Goal: Information Seeking & Learning: Understand process/instructions

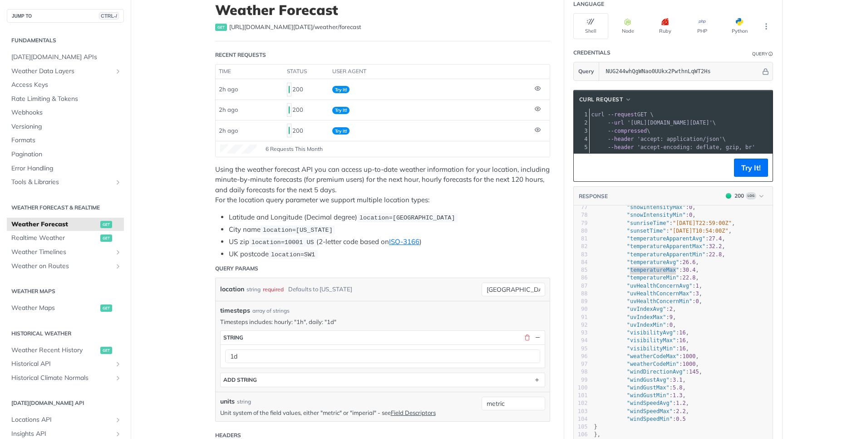
scroll to position [54, 0]
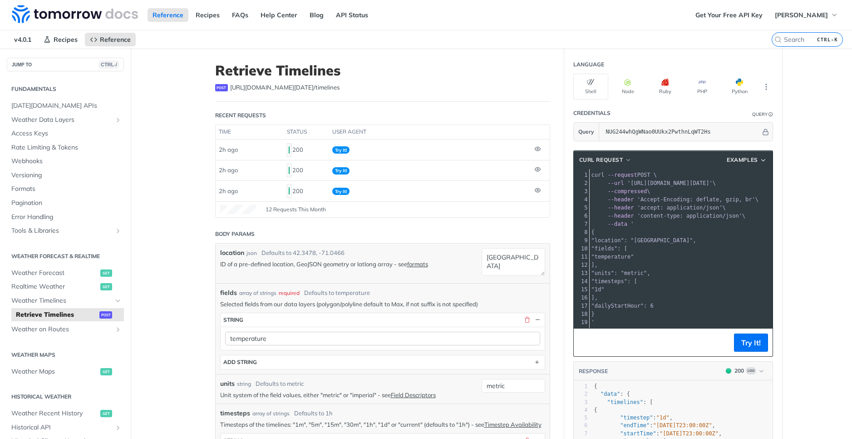
scroll to position [272, 0]
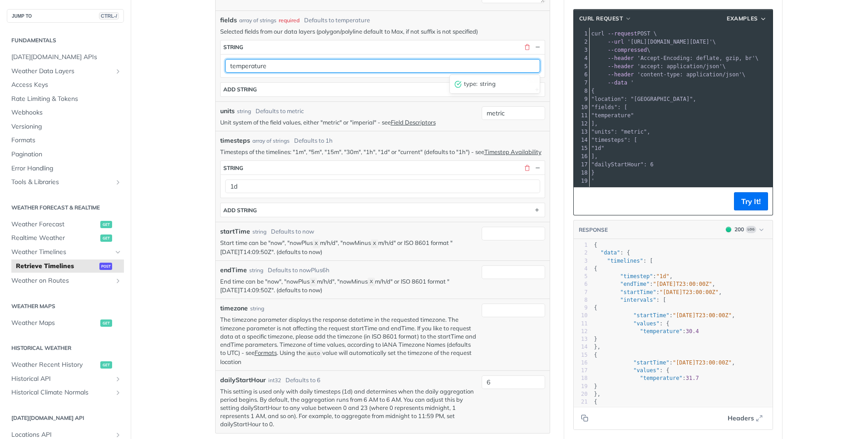
click at [332, 72] on input "temperature" at bounding box center [382, 66] width 315 height 14
paste input "Max,temperatureMin,temperature,weatherCode"
click at [277, 64] on input "temperatureMax,temperatureMin,temperature,weatherCode" at bounding box center [382, 66] width 315 height 14
type input "temperatureMax"
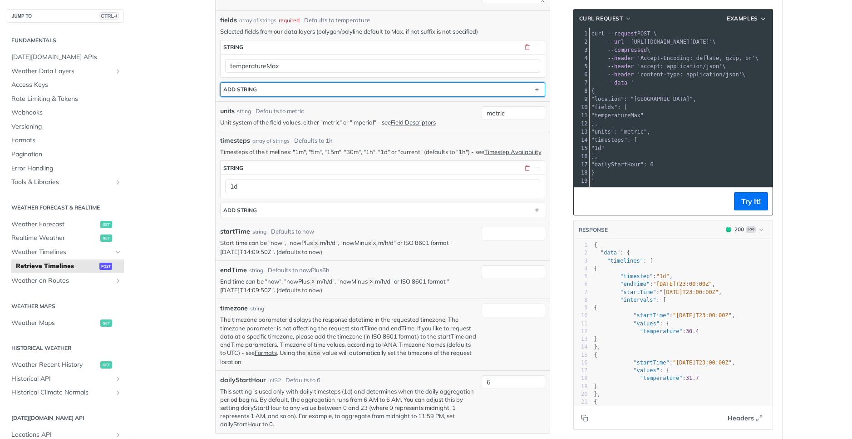
click at [432, 92] on button "ADD string" at bounding box center [383, 90] width 324 height 14
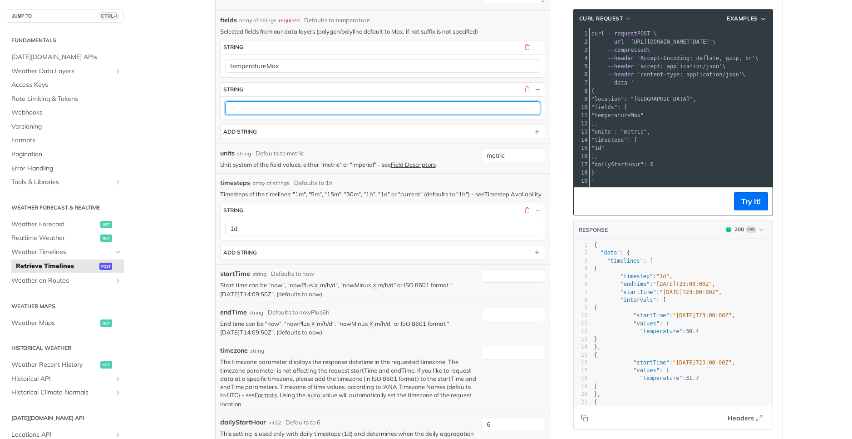
click at [313, 107] on input "text" at bounding box center [382, 108] width 315 height 14
paste input "temperatureMin,temperature,weatherCode"
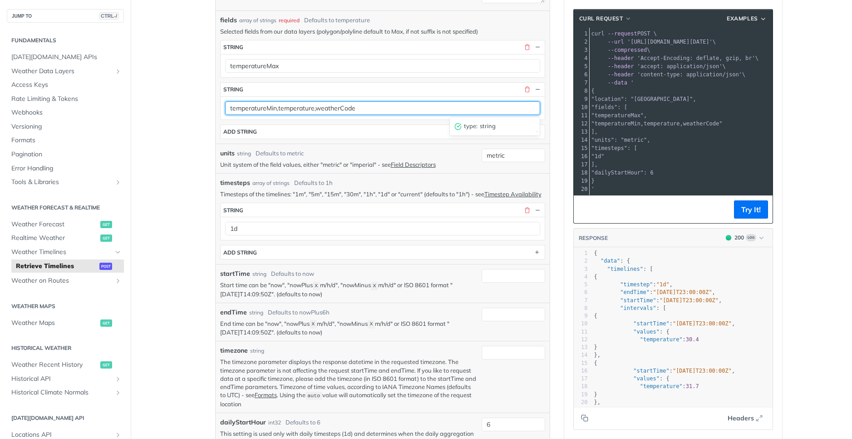
click at [274, 109] on input "temperatureMin,temperature,weatherCode" at bounding box center [382, 108] width 315 height 14
type input "temperatureMin"
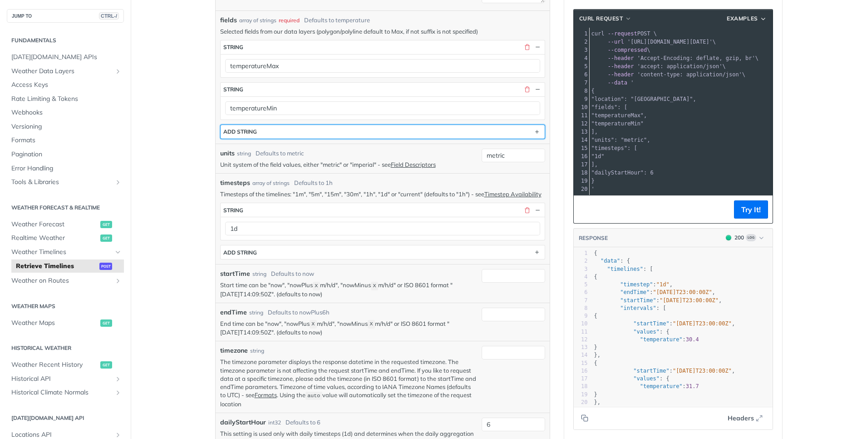
click at [413, 135] on button "ADD string" at bounding box center [383, 132] width 324 height 14
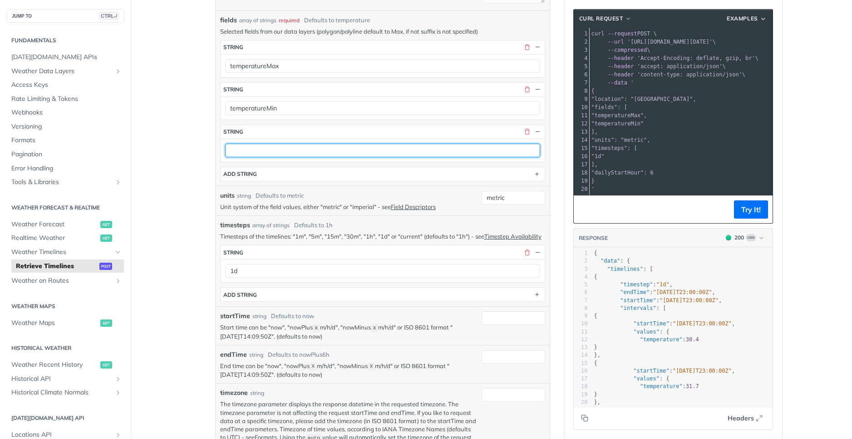
click at [353, 148] on input "text" at bounding box center [382, 151] width 315 height 14
paste input "temperature,weatherCode"
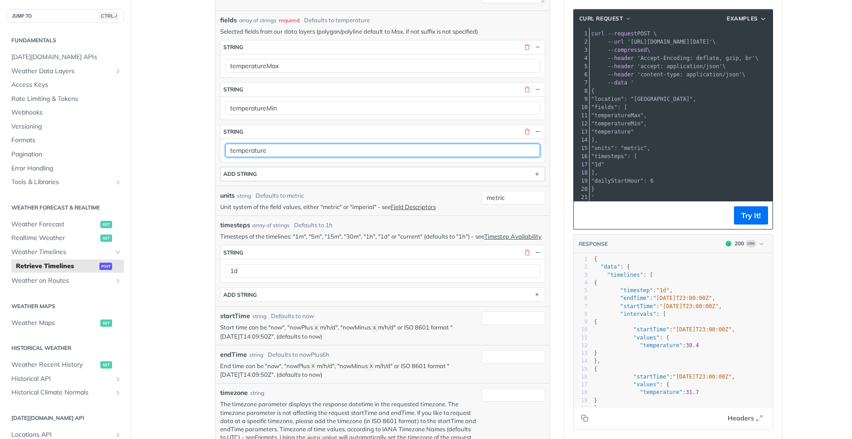
type input "temperature"
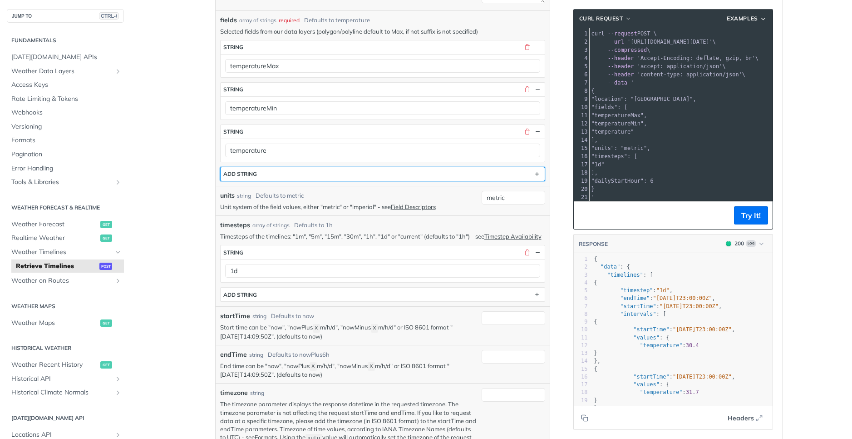
click at [395, 178] on button "ADD string" at bounding box center [383, 174] width 324 height 14
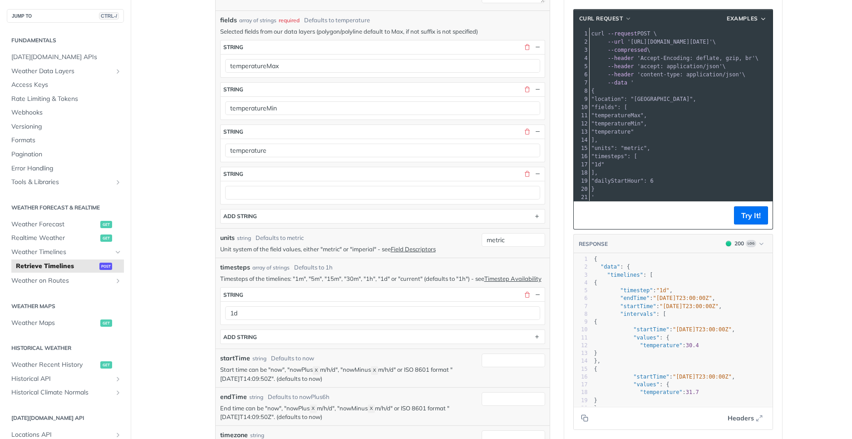
click at [361, 199] on div at bounding box center [383, 192] width 324 height 23
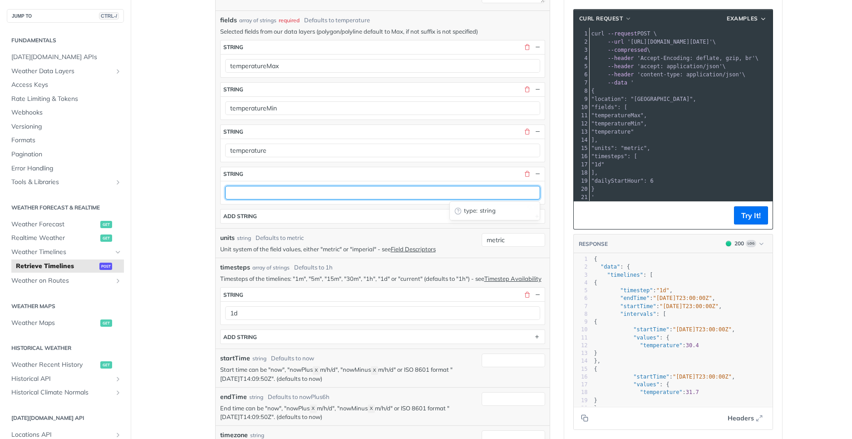
click at [366, 195] on input "text" at bounding box center [382, 193] width 315 height 14
paste input "weatherCode"
type input "weatherCode"
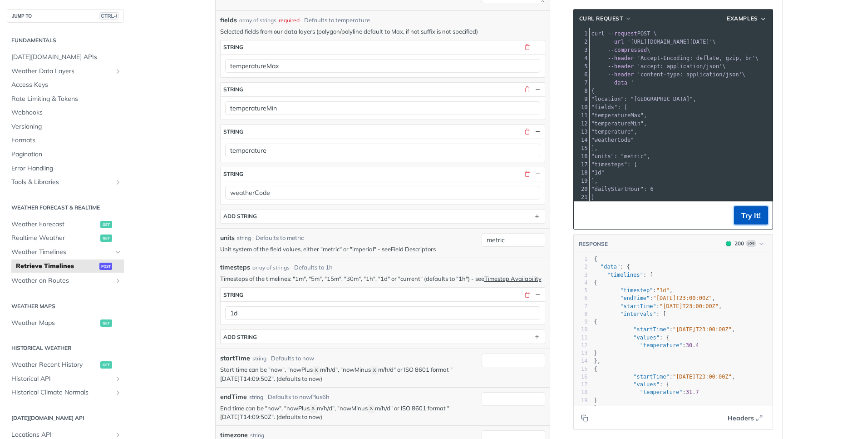
click at [753, 216] on button "Try It!" at bounding box center [751, 215] width 34 height 18
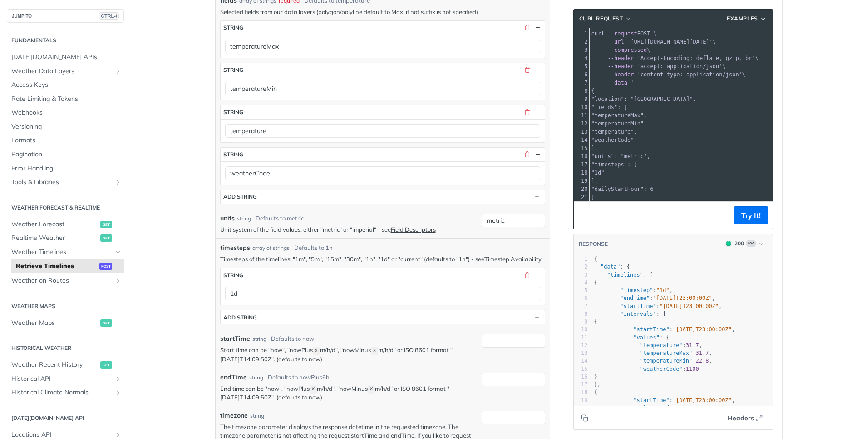
scroll to position [327, 0]
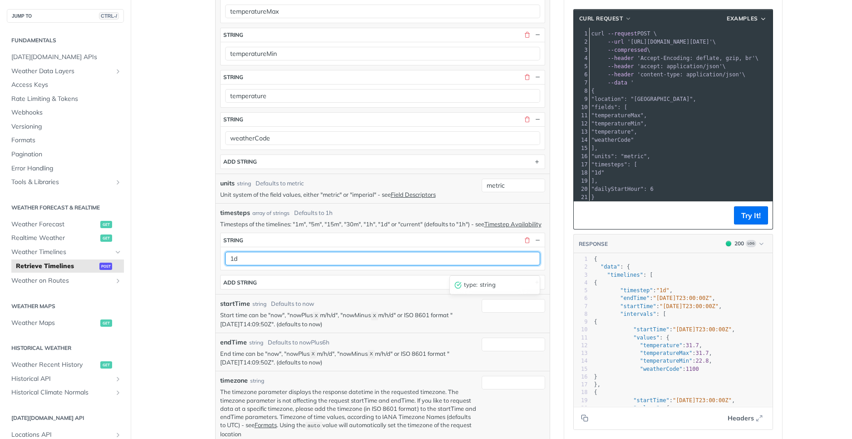
click at [269, 262] on input "1d" at bounding box center [382, 259] width 315 height 14
type input "1h"
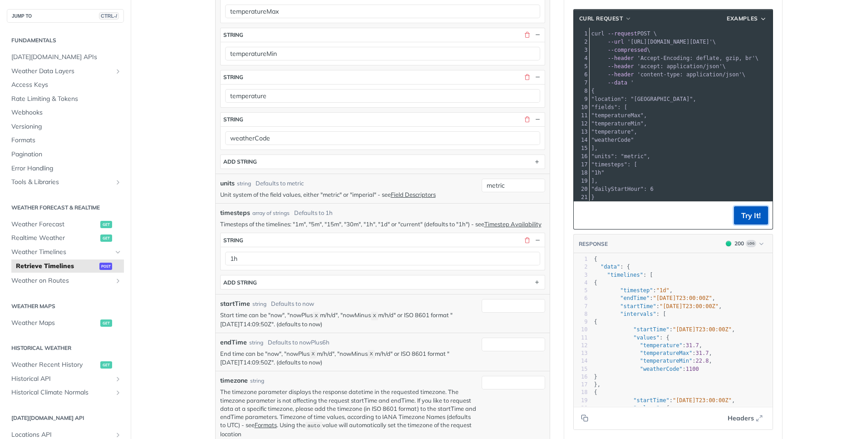
click at [758, 214] on button "Try It!" at bounding box center [751, 215] width 34 height 18
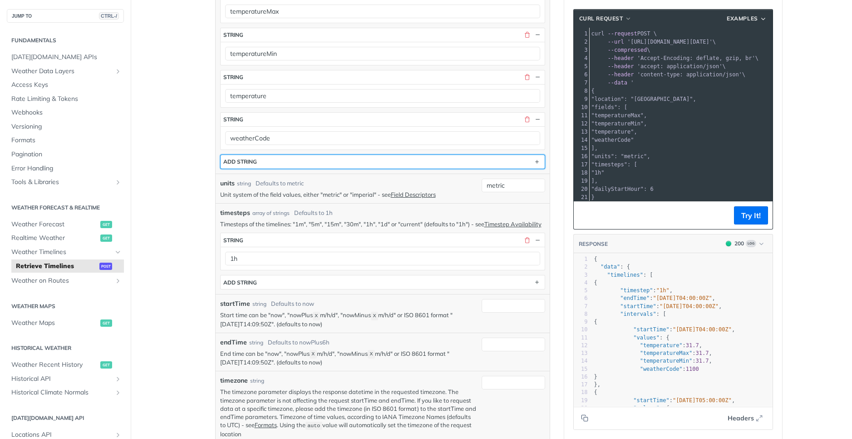
click at [311, 164] on button "ADD string" at bounding box center [383, 162] width 324 height 14
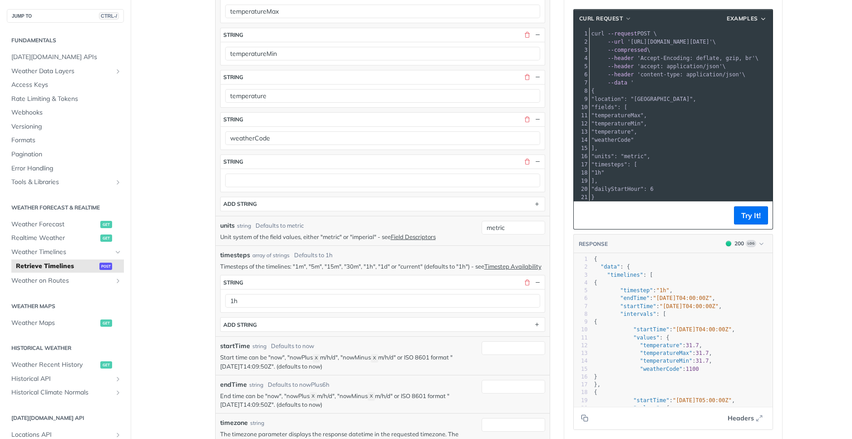
click at [328, 189] on div at bounding box center [383, 179] width 324 height 23
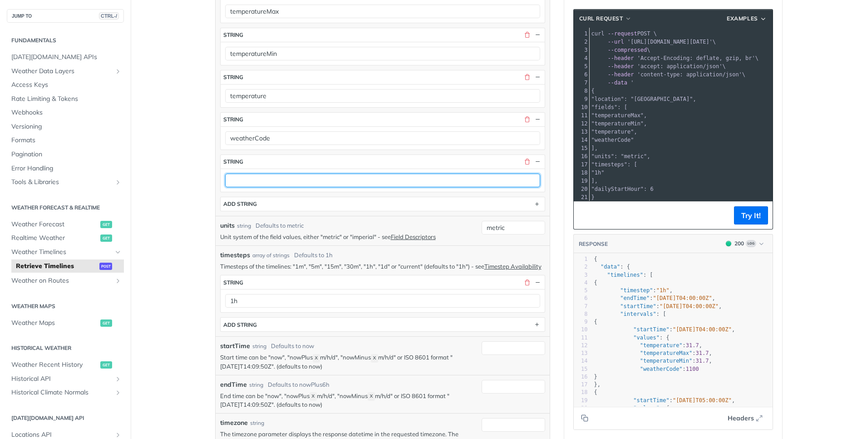
click at [333, 185] on input "text" at bounding box center [382, 180] width 315 height 14
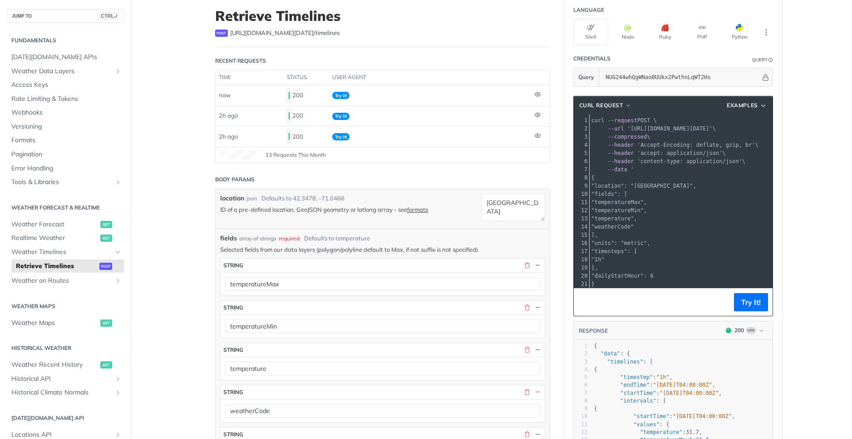
scroll to position [272, 0]
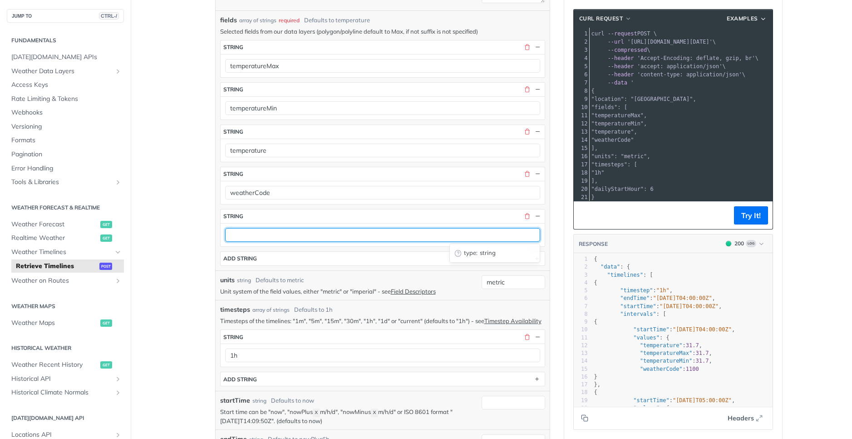
click at [262, 234] on input "text" at bounding box center [382, 235] width 315 height 14
click at [262, 238] on input "text" at bounding box center [382, 235] width 315 height 14
paste input "temperatureApparent"
type input "temperatureApparent"
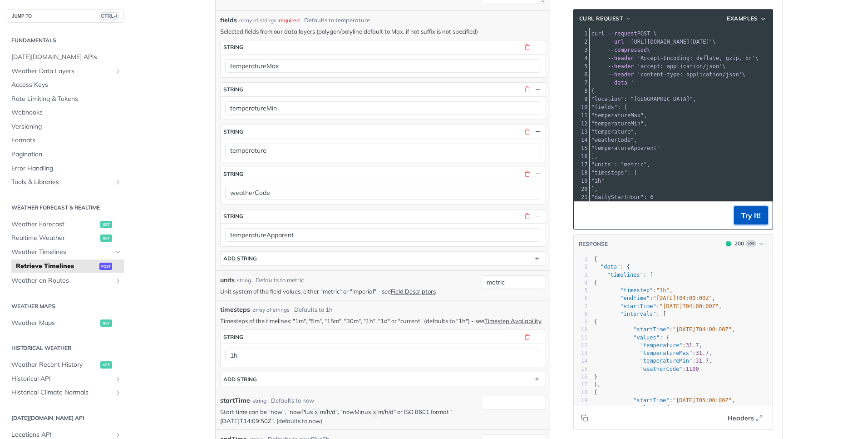
click at [748, 212] on button "Try It!" at bounding box center [751, 215] width 34 height 18
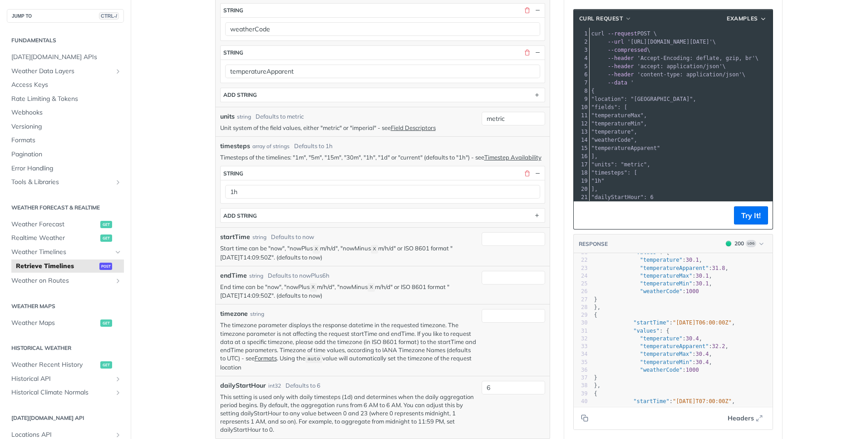
scroll to position [0, 0]
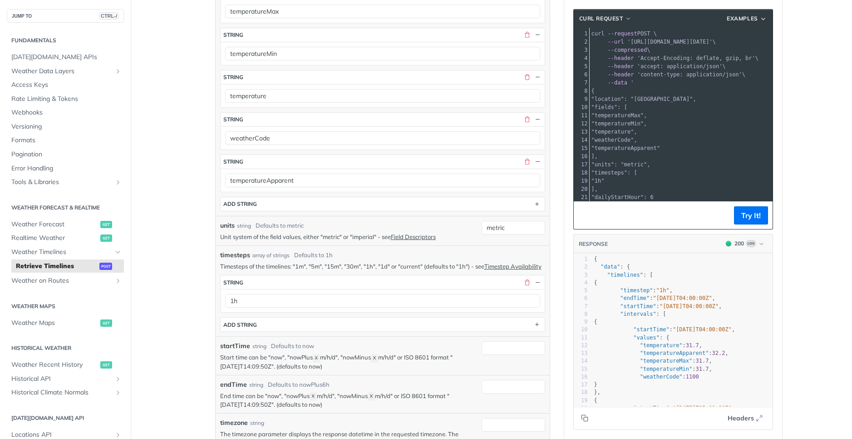
type textarea "{ "data": { "timelines": [ {"
drag, startPoint x: 590, startPoint y: 258, endPoint x: 623, endPoint y: 282, distance: 41.2
click at [623, 282] on div "1 { 2 "data" : { 3 "timelines" : [ 4 { 5 "timestep" : "1h" , 6 "endTime" : "202…" at bounding box center [683, 423] width 180 height 337
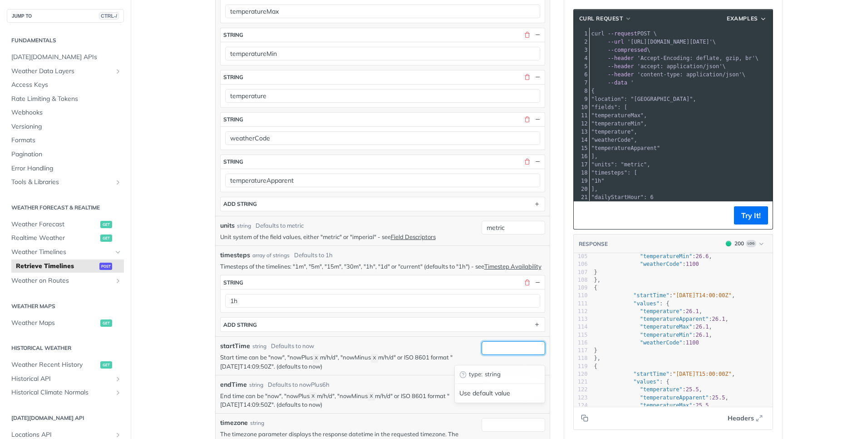
click at [510, 355] on input "startTime" at bounding box center [514, 348] width 64 height 14
type input "now"
click at [757, 214] on button "Try It!" at bounding box center [751, 215] width 34 height 18
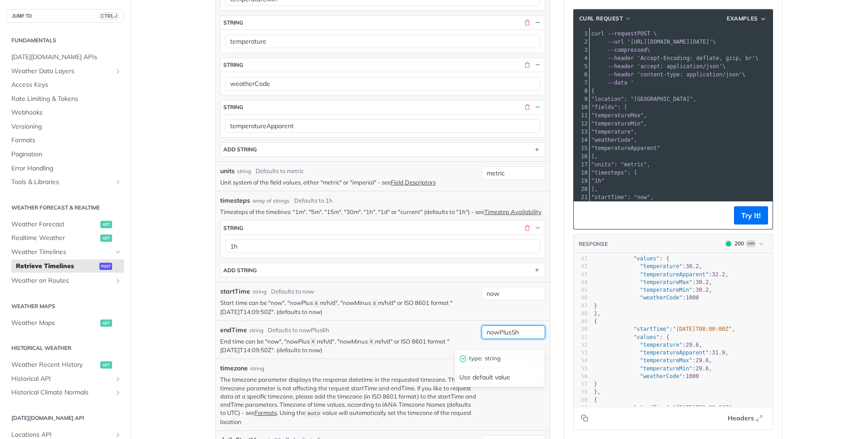
click at [510, 338] on input "nowPlus5h" at bounding box center [514, 332] width 64 height 14
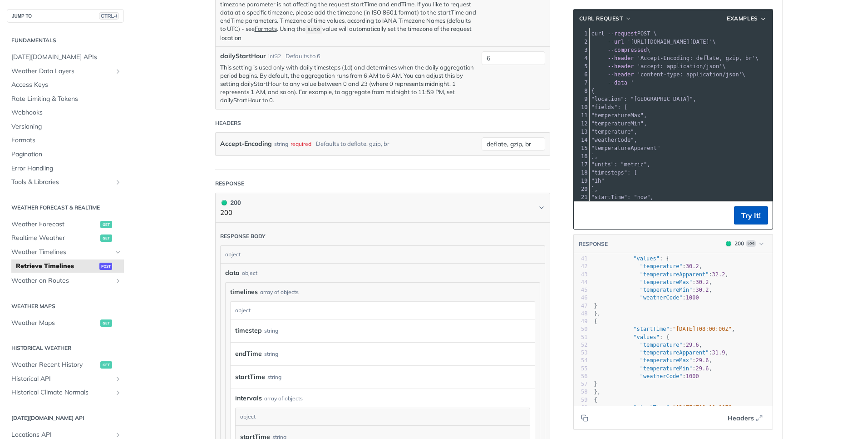
type input "nowPlus6h"
click at [754, 219] on button "Try It!" at bounding box center [751, 215] width 34 height 18
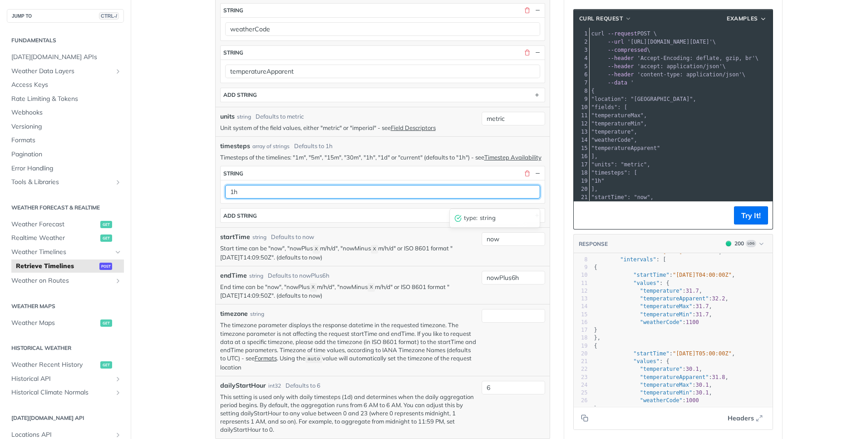
click at [461, 198] on input "1h" at bounding box center [382, 192] width 315 height 14
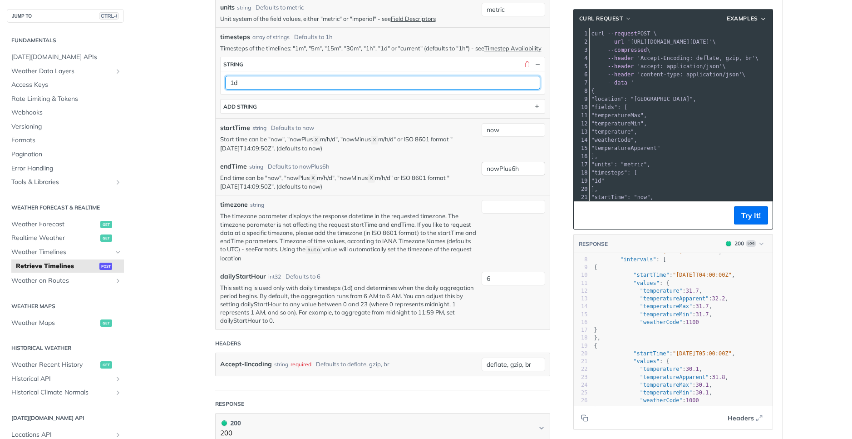
type input "1d"
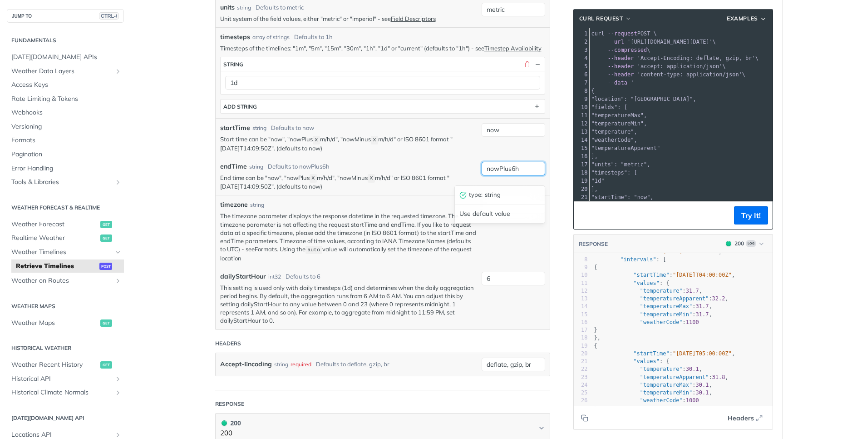
click at [520, 170] on input "nowPlus6h" at bounding box center [514, 169] width 64 height 14
click at [524, 173] on input "nowPlus6h" at bounding box center [514, 169] width 64 height 14
type input "nowPlus5d"
click at [756, 219] on button "Try It!" at bounding box center [751, 215] width 34 height 18
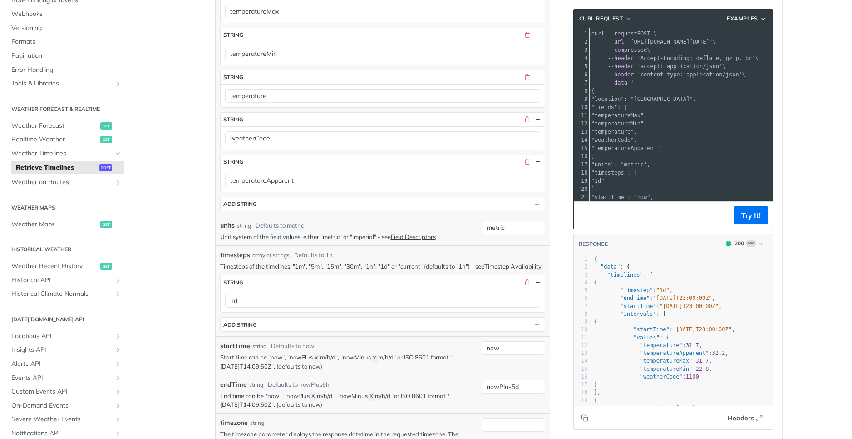
scroll to position [109, 0]
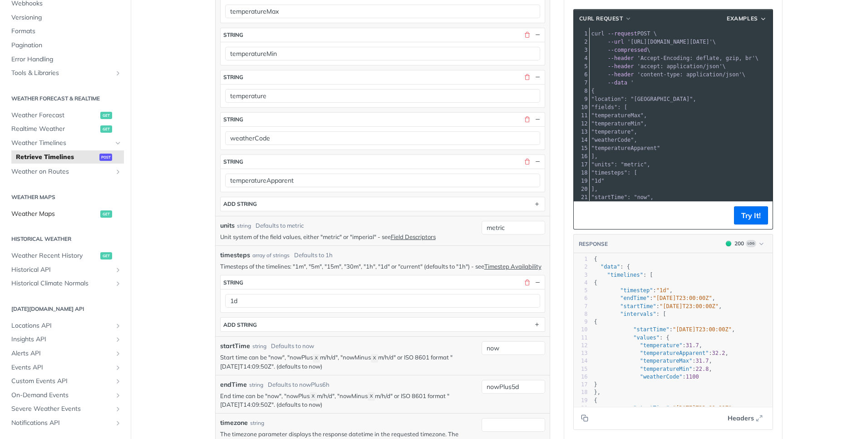
click at [70, 217] on span "Weather Maps" at bounding box center [54, 213] width 87 height 9
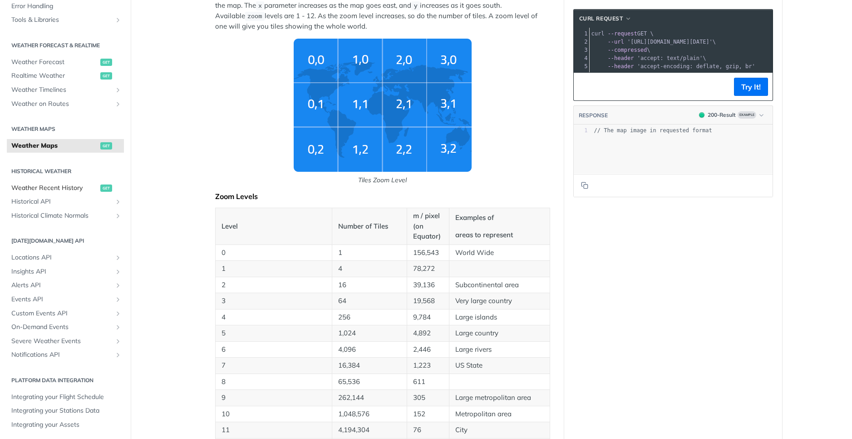
scroll to position [163, 0]
click at [37, 254] on span "Locations API" at bounding box center [61, 256] width 101 height 9
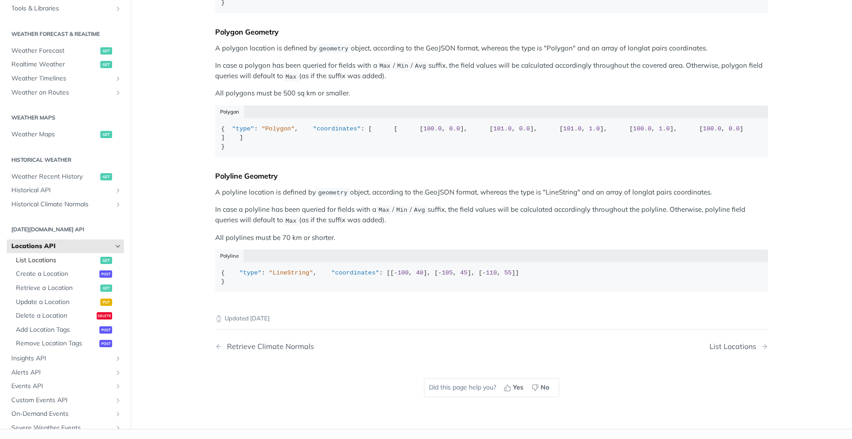
click at [50, 265] on span "List Locations" at bounding box center [57, 260] width 82 height 9
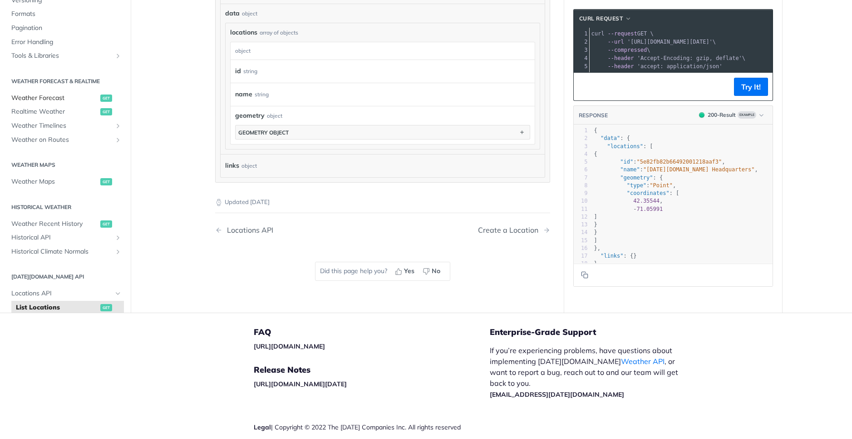
click at [65, 95] on span "Weather Forecast" at bounding box center [54, 98] width 87 height 9
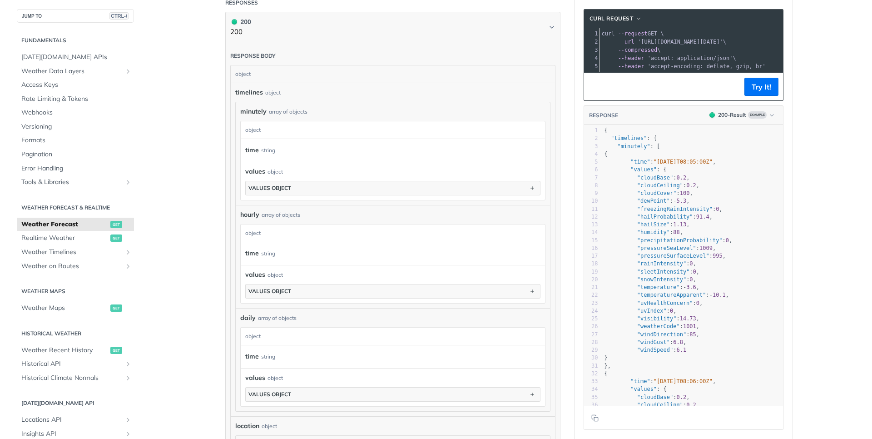
scroll to position [511, 0]
